Goal: Task Accomplishment & Management: Manage account settings

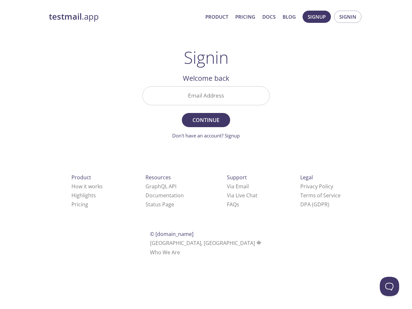
click at [206, 117] on span "Continue" at bounding box center [206, 120] width 34 height 9
click at [317, 17] on span "Signup" at bounding box center [317, 17] width 18 height 8
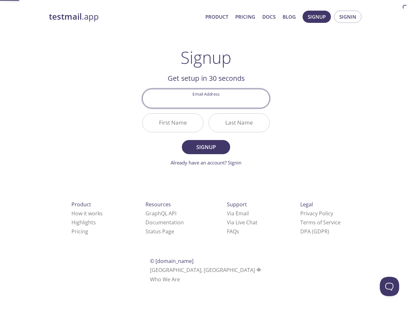
click at [348, 17] on span "Signin" at bounding box center [348, 17] width 17 height 8
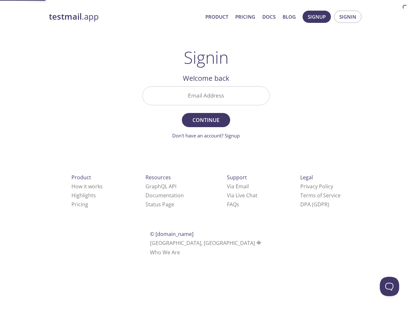
click at [206, 96] on input "Email Address" at bounding box center [206, 96] width 127 height 18
click at [227, 187] on link "Via Email" at bounding box center [238, 186] width 22 height 7
